Goal: Task Accomplishment & Management: Complete application form

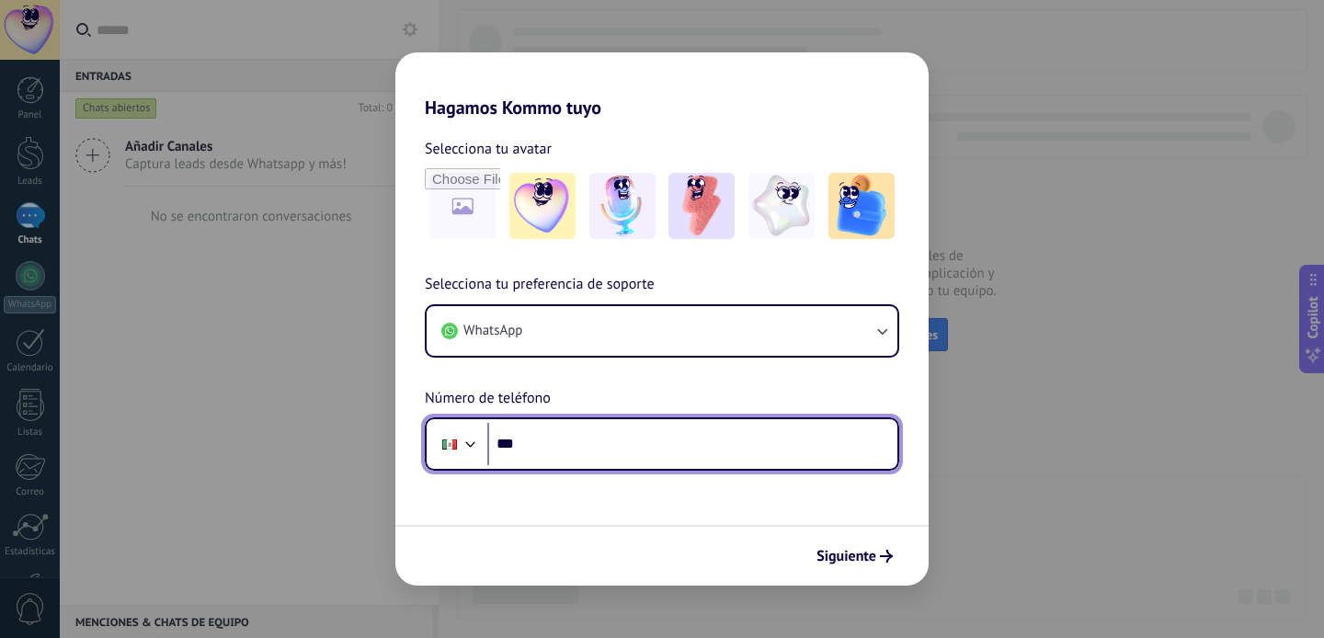
click at [584, 456] on input "***" at bounding box center [692, 444] width 410 height 42
type input "**********"
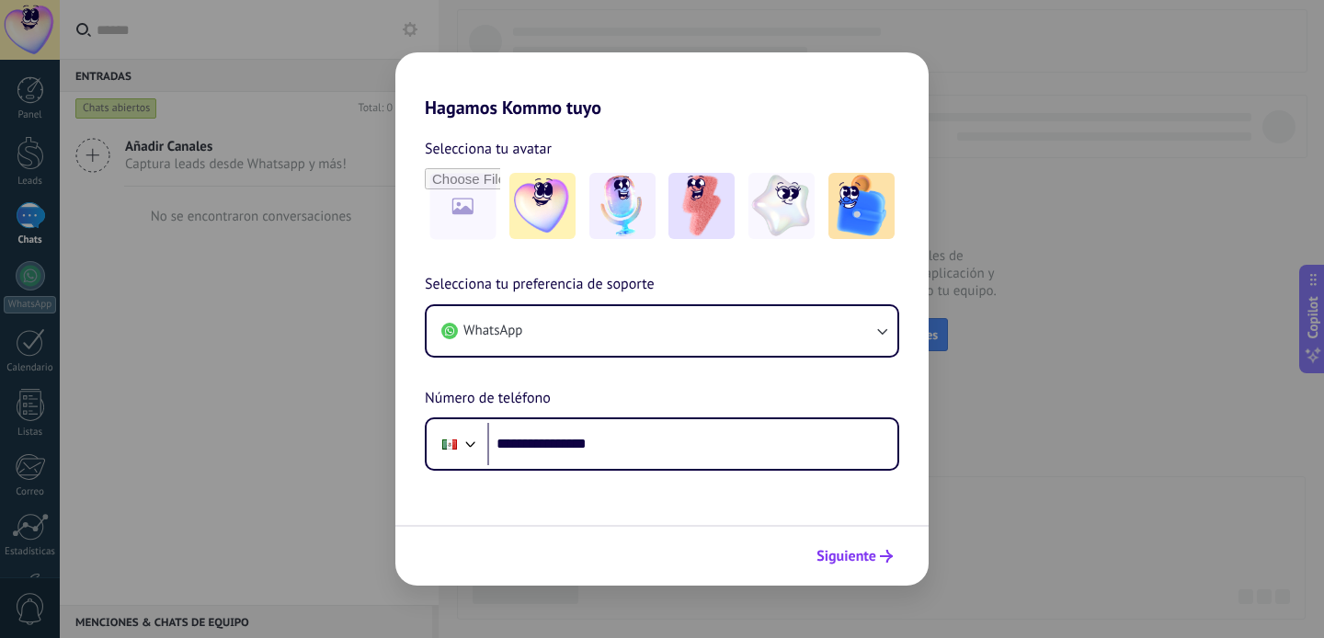
click at [854, 546] on button "Siguiente" at bounding box center [854, 556] width 93 height 31
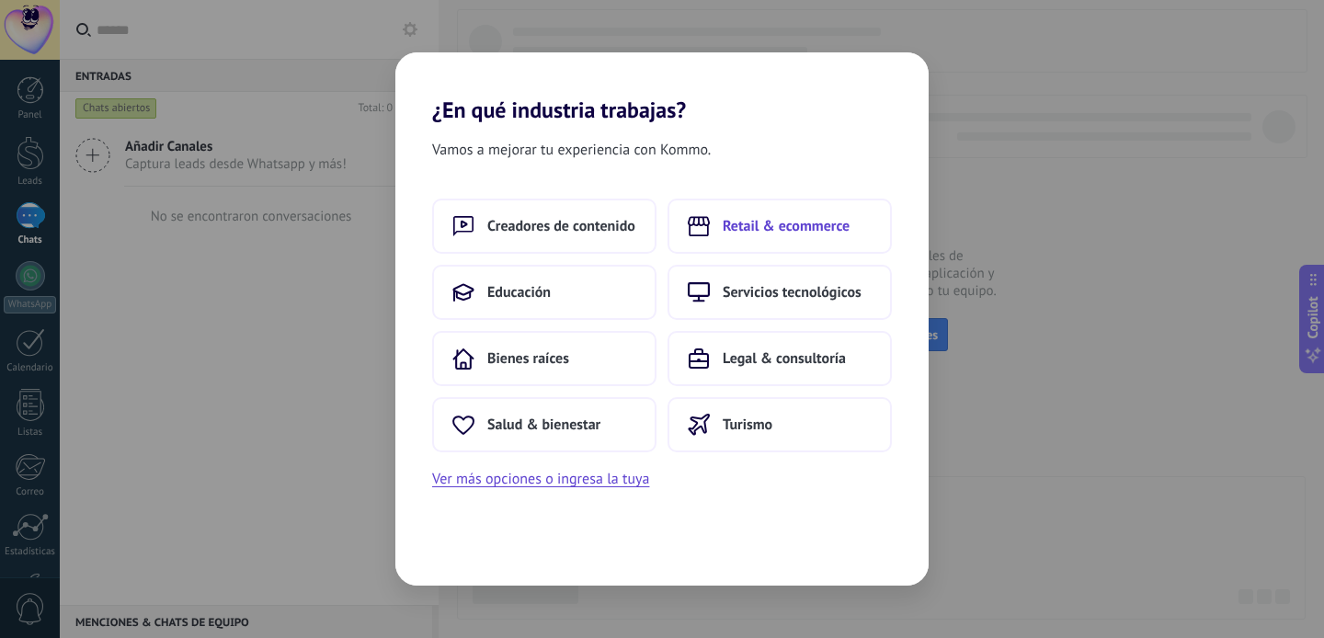
click at [754, 228] on span "Retail & ecommerce" at bounding box center [786, 226] width 127 height 18
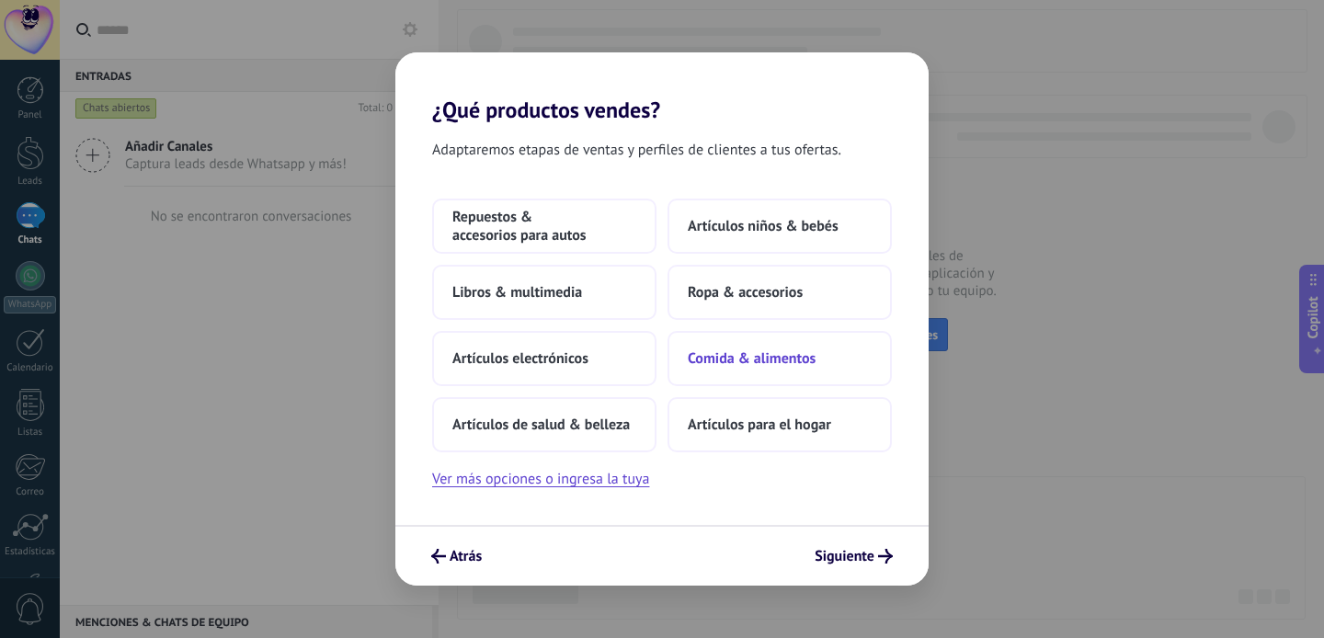
click at [748, 356] on span "Comida & alimentos" at bounding box center [752, 358] width 128 height 18
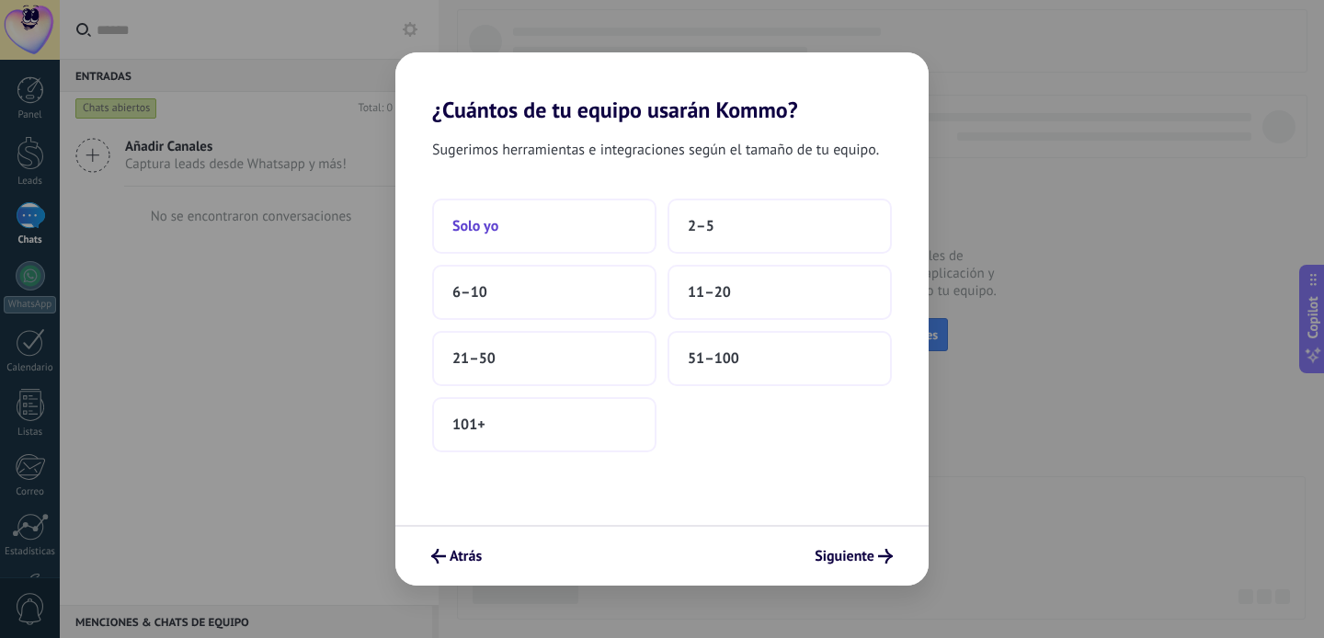
click at [510, 223] on button "Solo yo" at bounding box center [544, 226] width 224 height 55
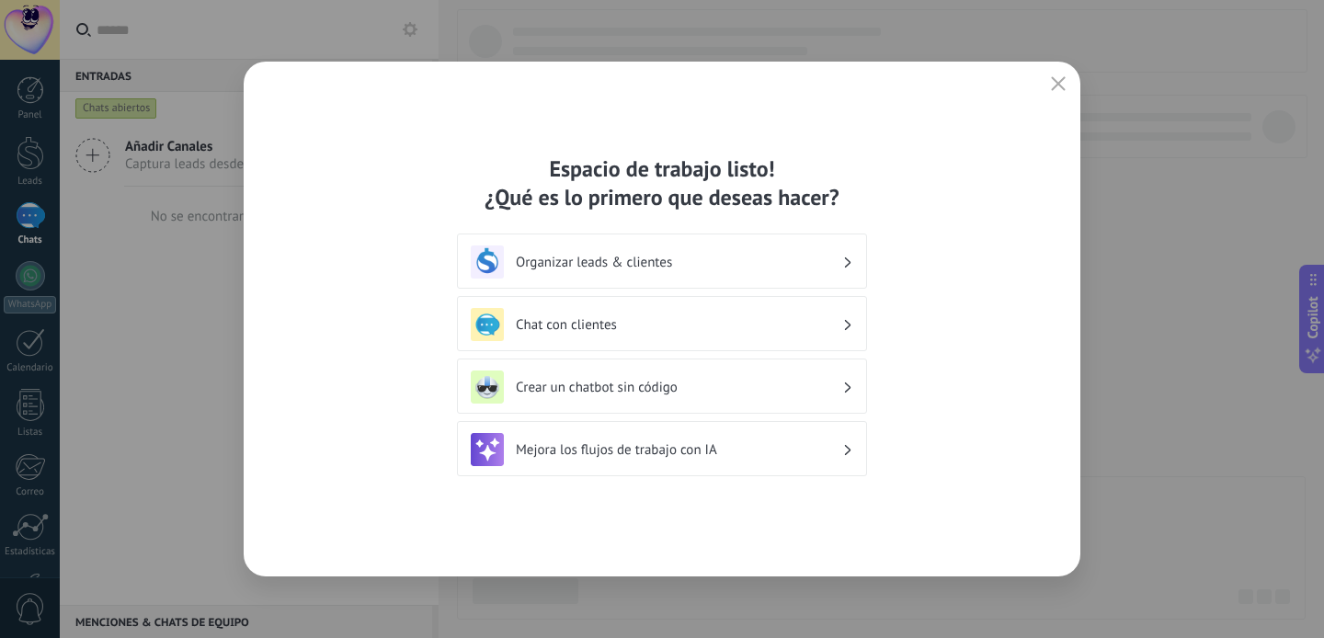
click at [735, 262] on h3 "Organizar leads & clientes" at bounding box center [679, 262] width 326 height 17
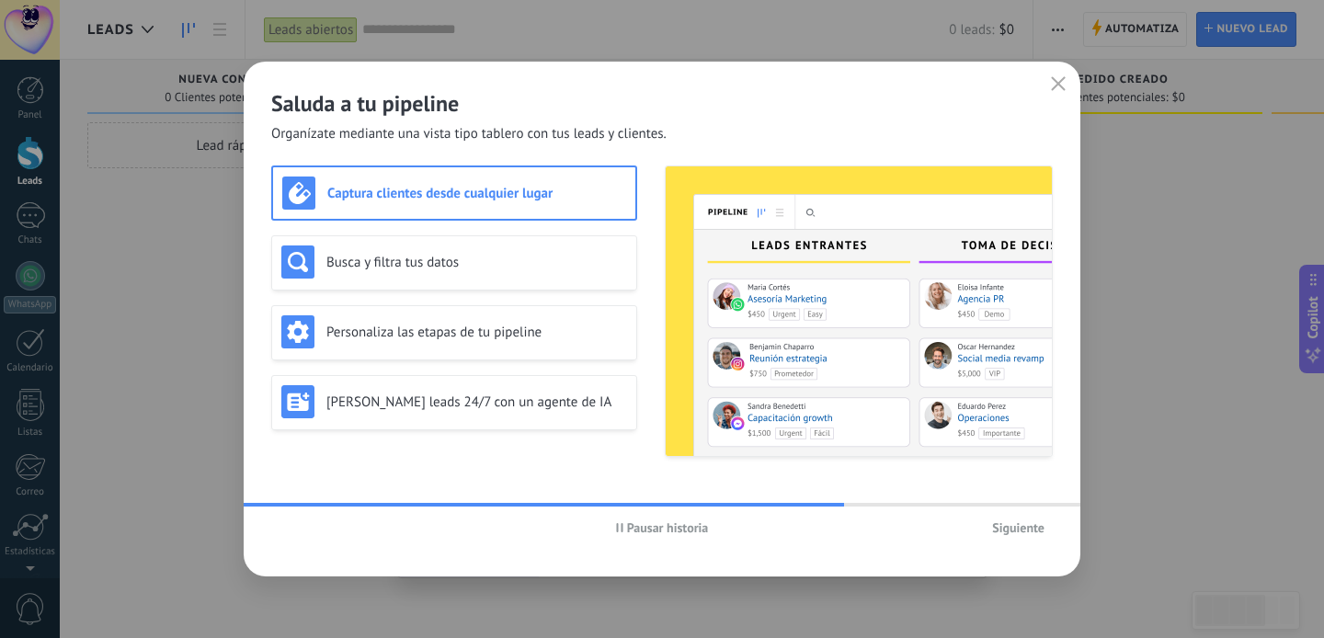
click at [1033, 531] on span "Siguiente" at bounding box center [1018, 527] width 52 height 13
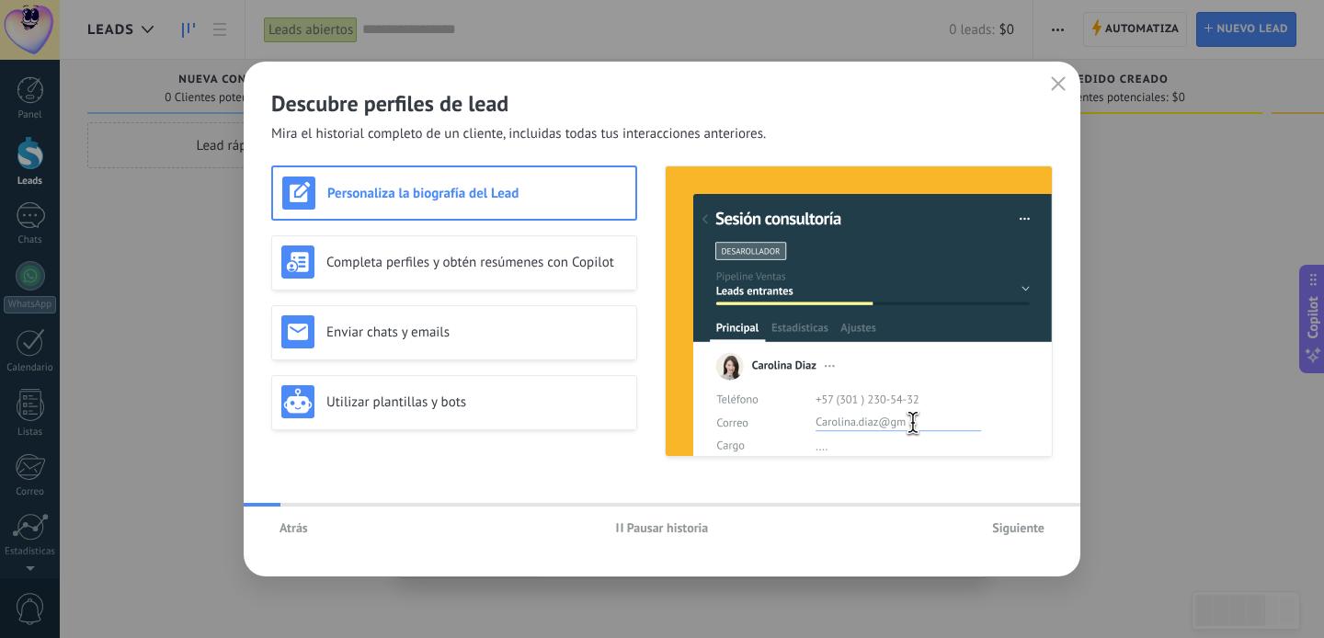
click at [1033, 531] on span "Siguiente" at bounding box center [1018, 527] width 52 height 13
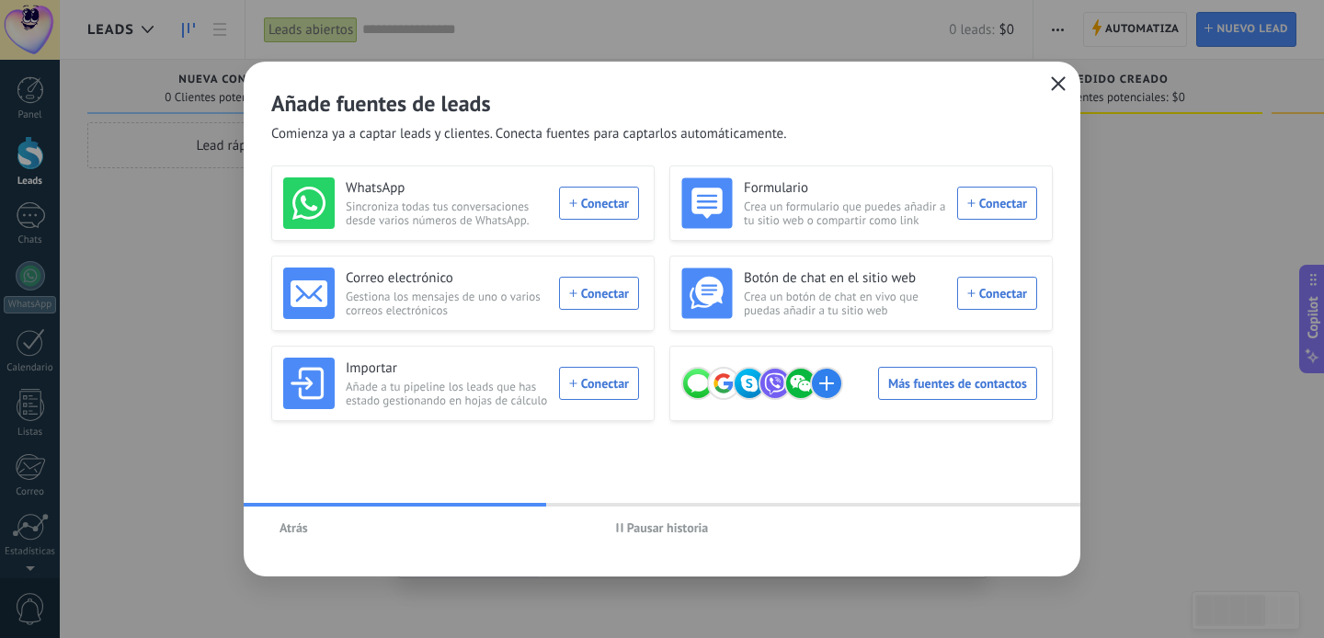
click at [1057, 85] on use "button" at bounding box center [1059, 83] width 14 height 14
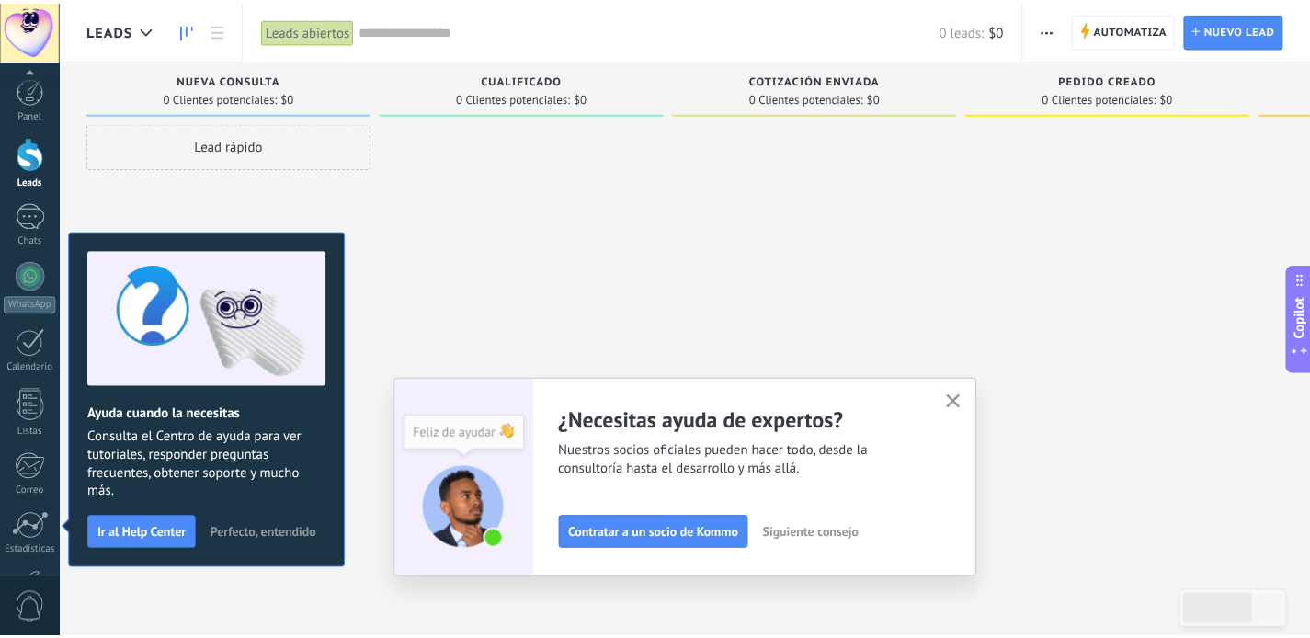
scroll to position [127, 0]
